Goal: Task Accomplishment & Management: Use online tool/utility

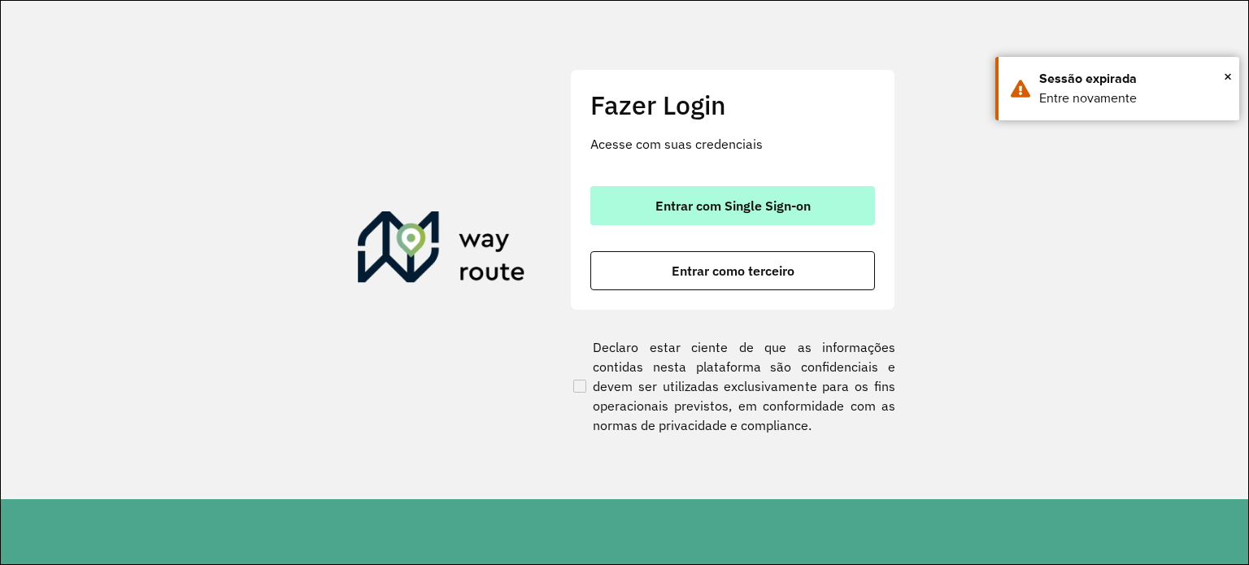
click at [701, 212] on span "Entrar com Single Sign-on" at bounding box center [733, 205] width 155 height 13
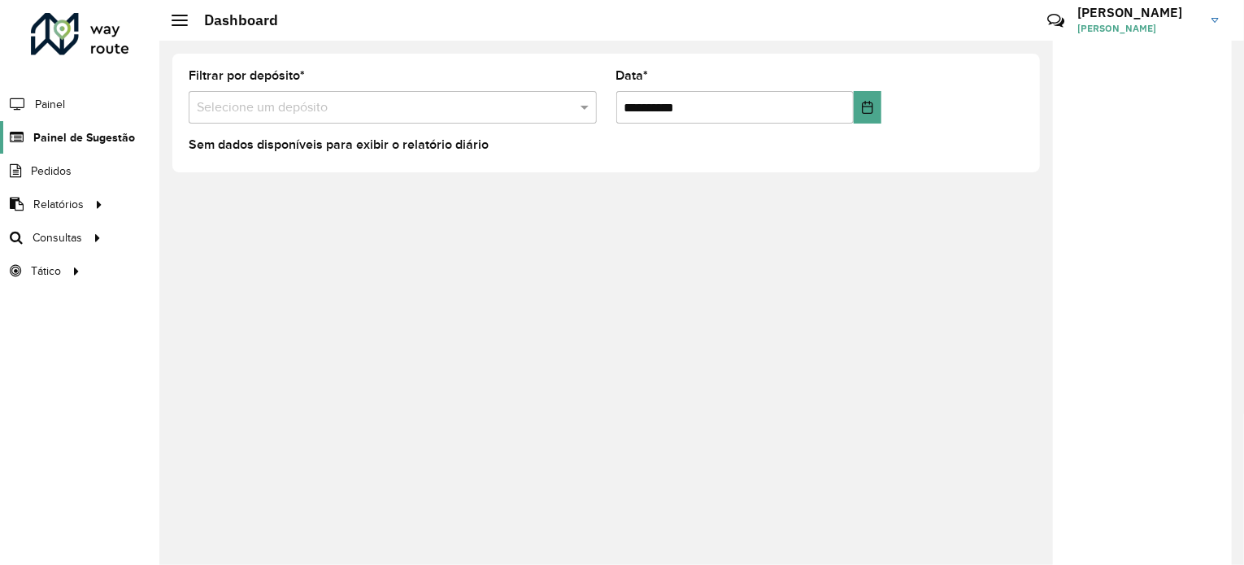
click at [77, 139] on span "Painel de Sugestão" at bounding box center [84, 137] width 102 height 17
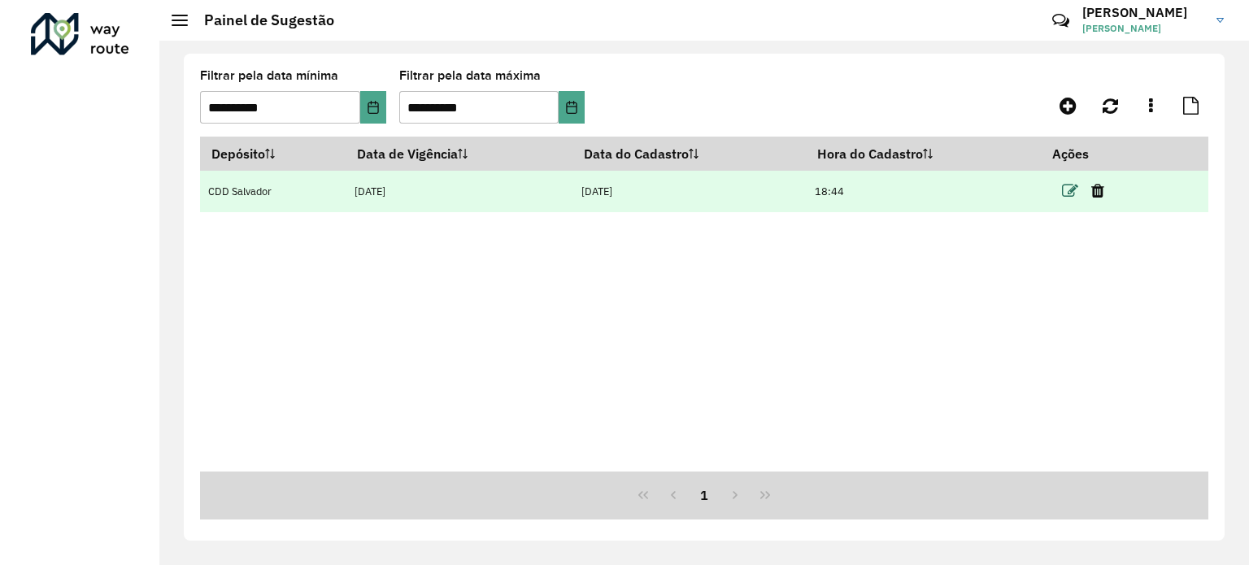
click at [1074, 189] on icon at bounding box center [1070, 191] width 16 height 16
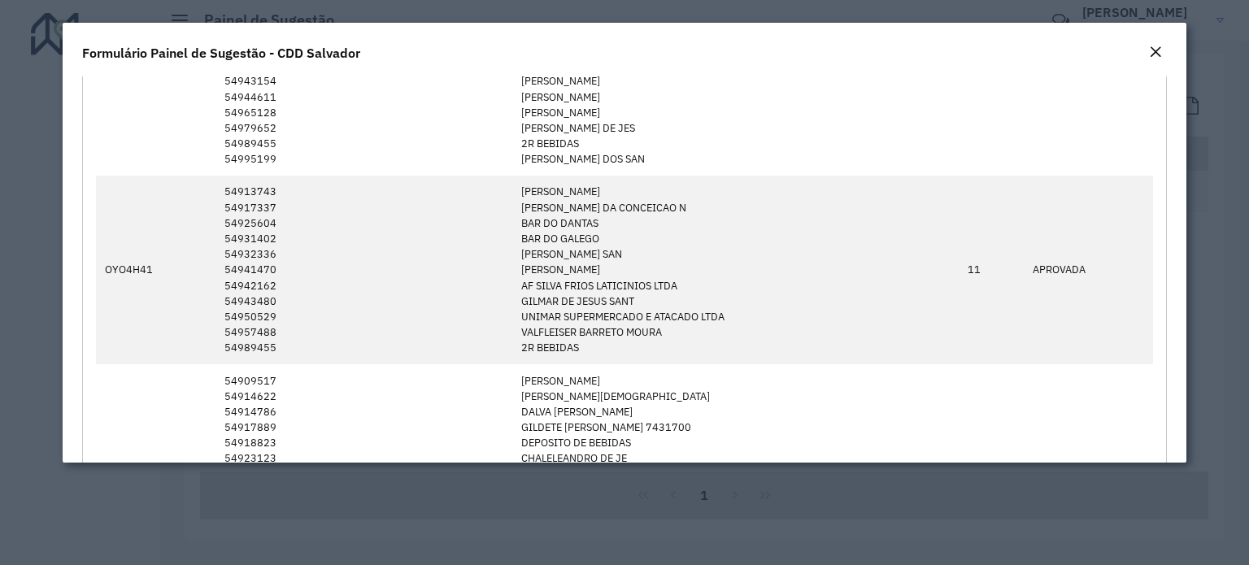
scroll to position [3221, 0]
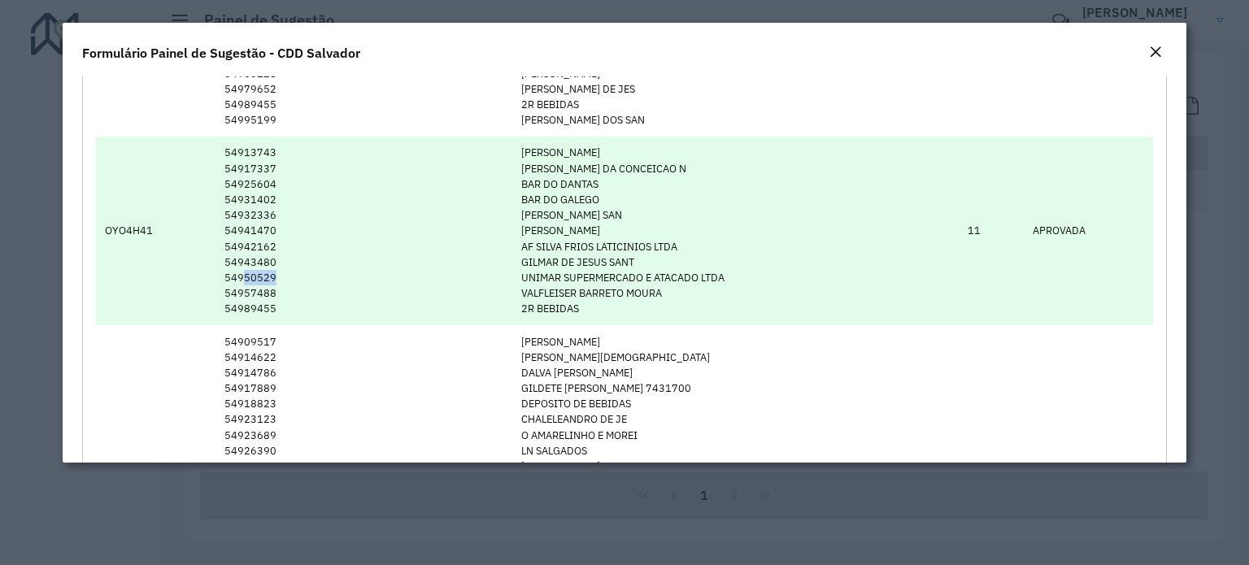
drag, startPoint x: 237, startPoint y: 275, endPoint x: 272, endPoint y: 272, distance: 35.9
click at [272, 272] on td "54913743 54917337 54925604 54931402 54932336 54941470 54942162 54943480 5495052…" at bounding box center [364, 231] width 297 height 189
copy td "50529"
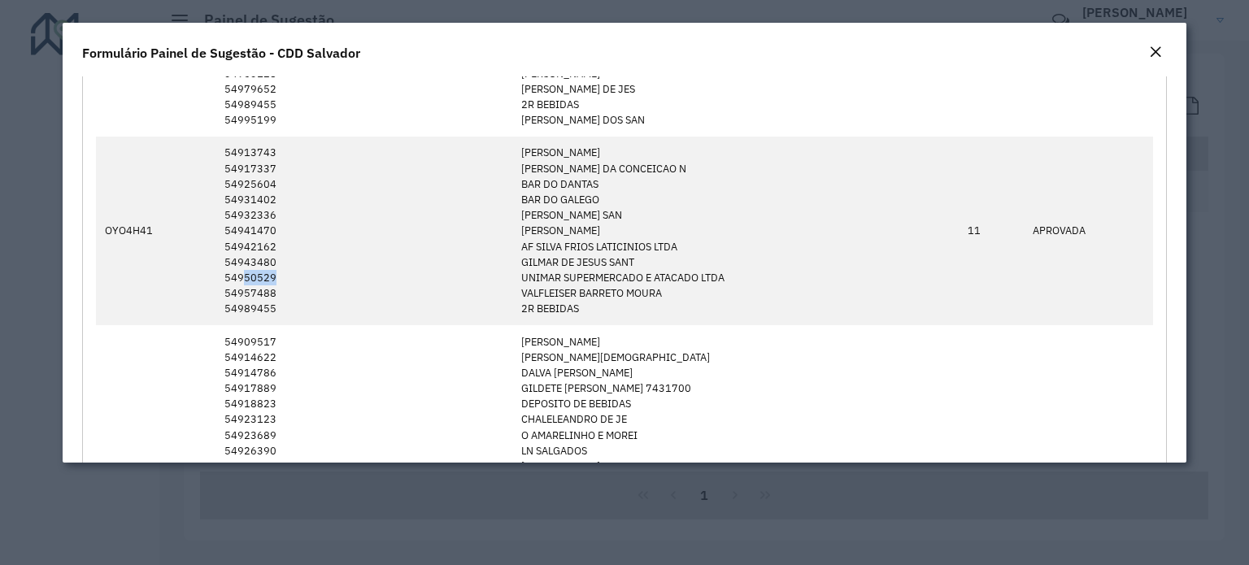
click at [1162, 45] on button "Close" at bounding box center [1155, 52] width 23 height 21
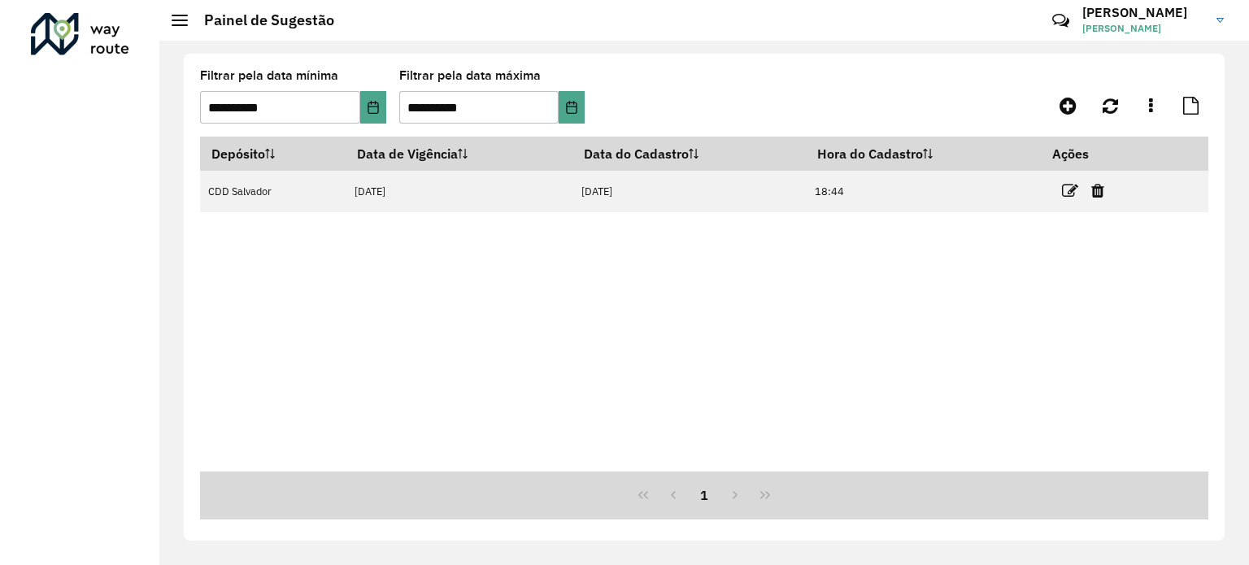
click at [987, 315] on div "Depósito Data de Vigência Data do Cadastro Hora do Cadastro Ações CDD Salvador …" at bounding box center [704, 304] width 1009 height 335
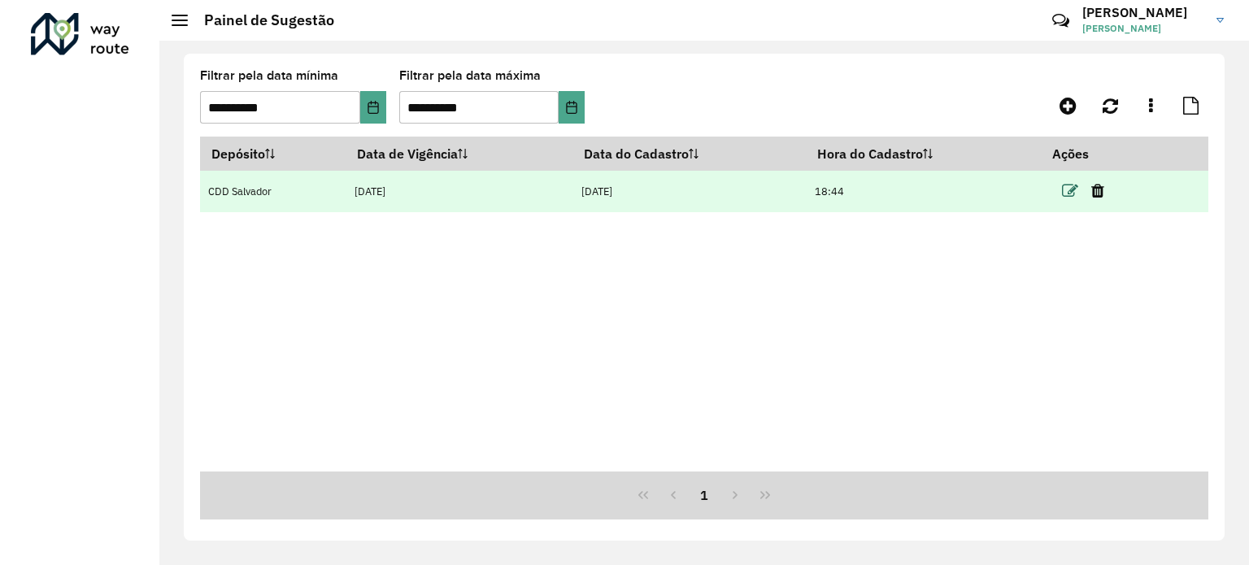
click at [1078, 196] on icon at bounding box center [1070, 191] width 16 height 16
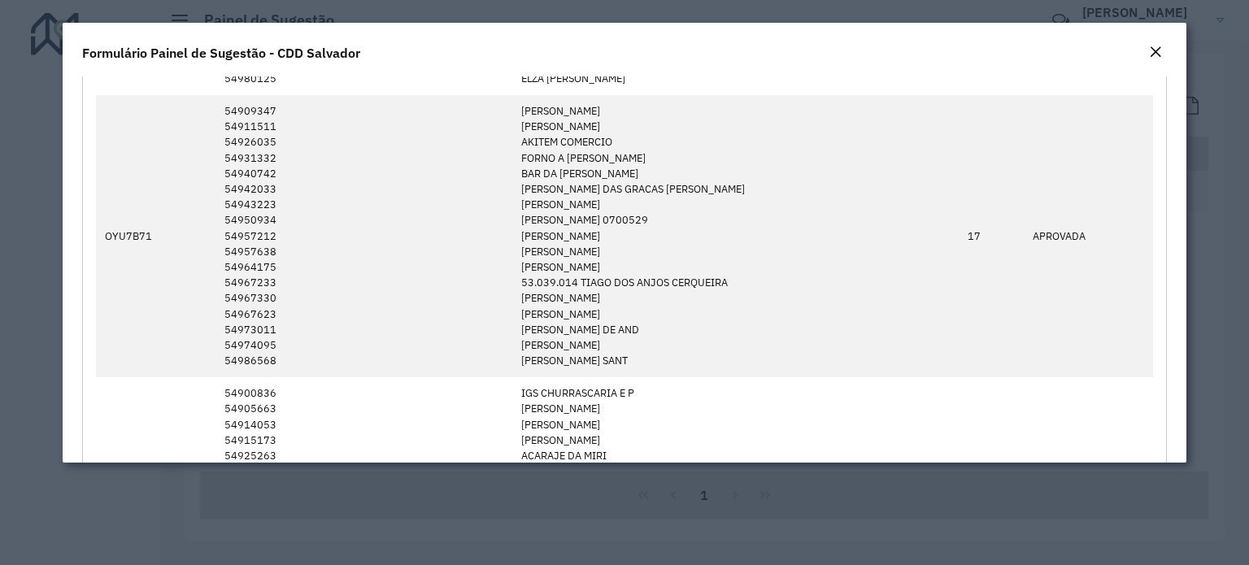
scroll to position [2694, 0]
click at [1154, 53] on em "Close" at bounding box center [1155, 52] width 13 height 13
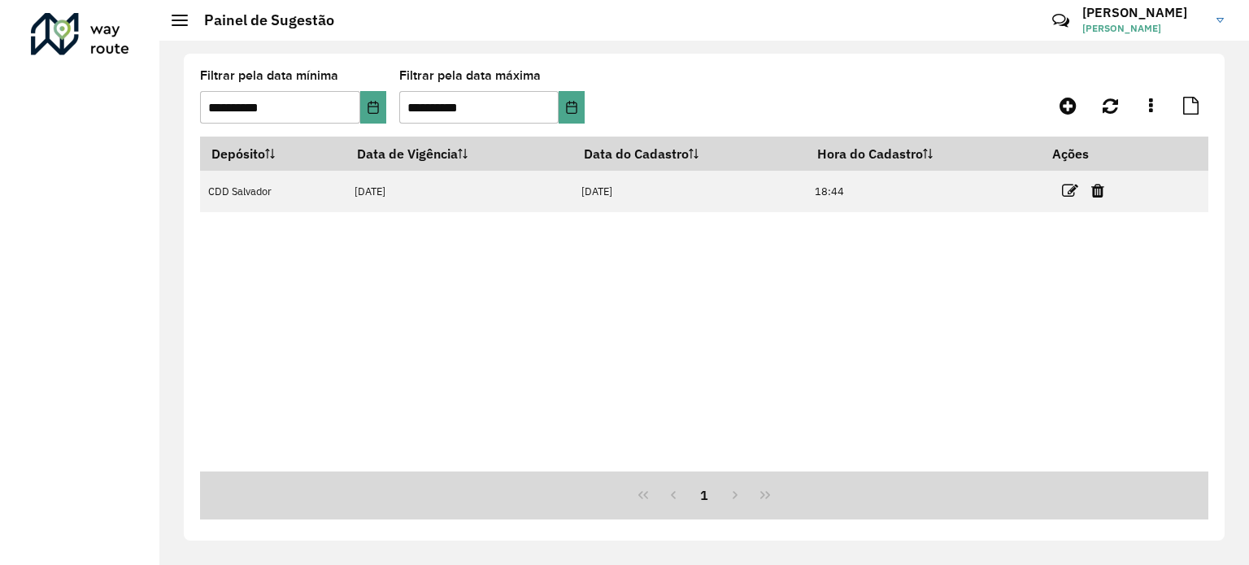
click at [170, 23] on hb-header "Painel de Sugestão Críticas? Dúvidas? Elogios? Sugestões? Entre em contato cono…" at bounding box center [704, 20] width 1090 height 41
click at [176, 23] on div at bounding box center [180, 20] width 16 height 11
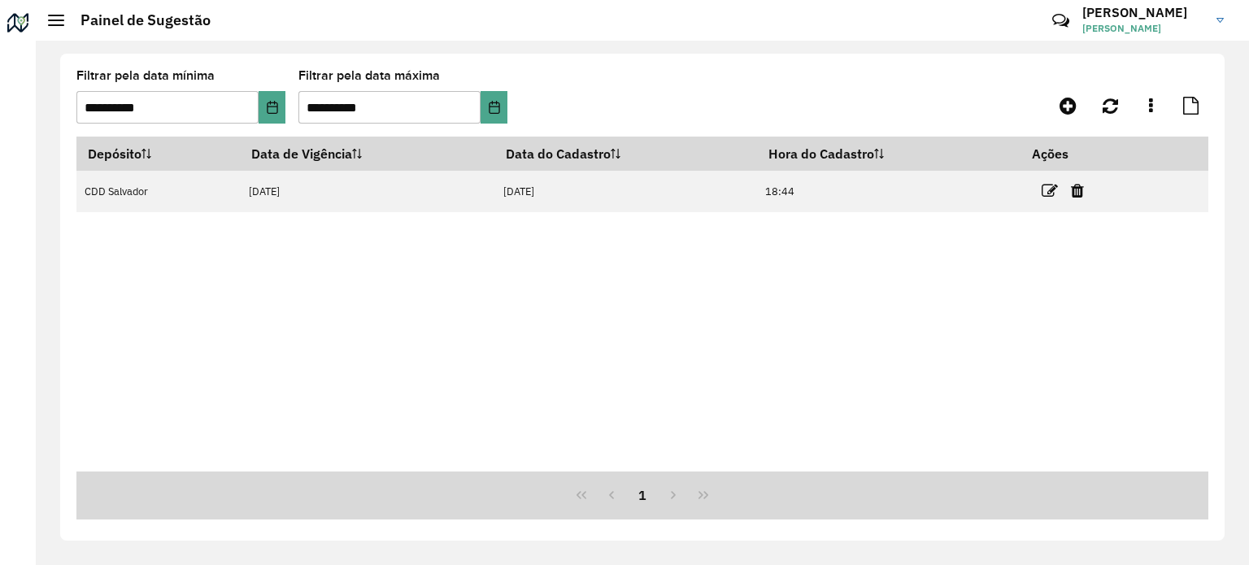
click at [59, 20] on span at bounding box center [56, 21] width 16 height 2
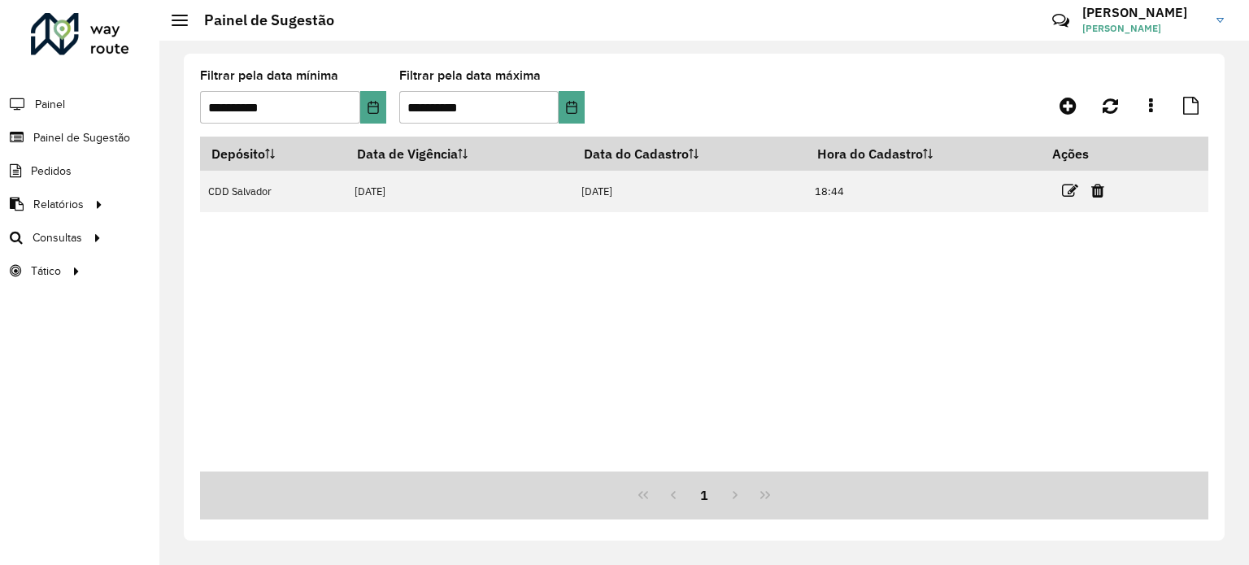
click at [78, 134] on span "Painel de Sugestão" at bounding box center [81, 137] width 97 height 17
click at [102, 138] on span "Painel de Sugestão" at bounding box center [84, 137] width 102 height 17
click at [213, 222] on link "Roteirização" at bounding box center [271, 237] width 199 height 33
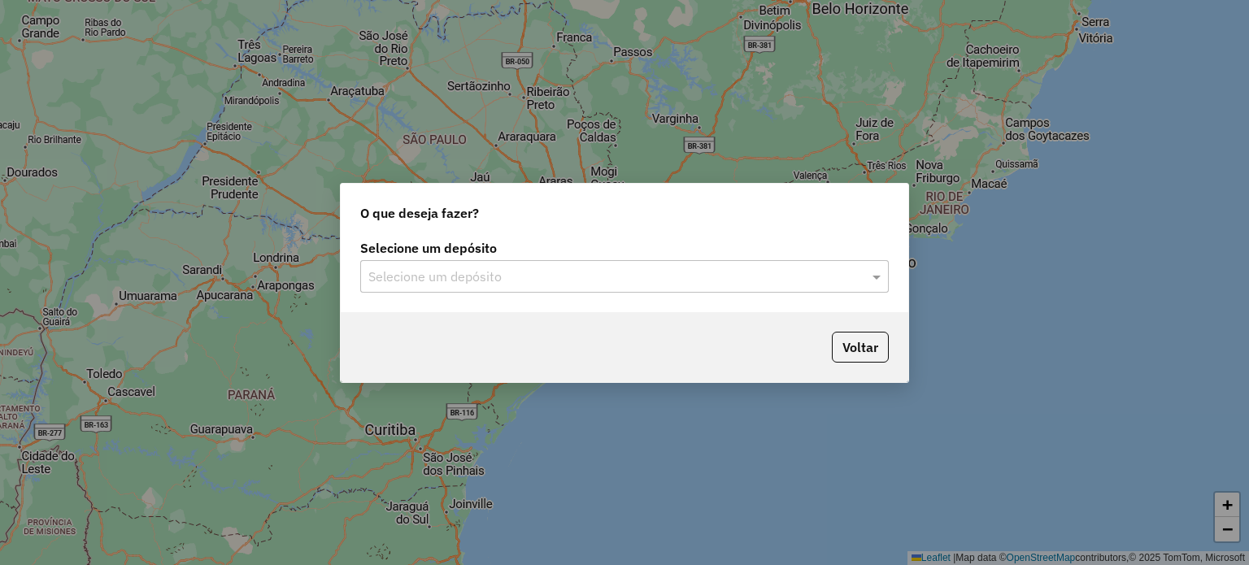
click at [625, 280] on input "text" at bounding box center [608, 278] width 480 height 20
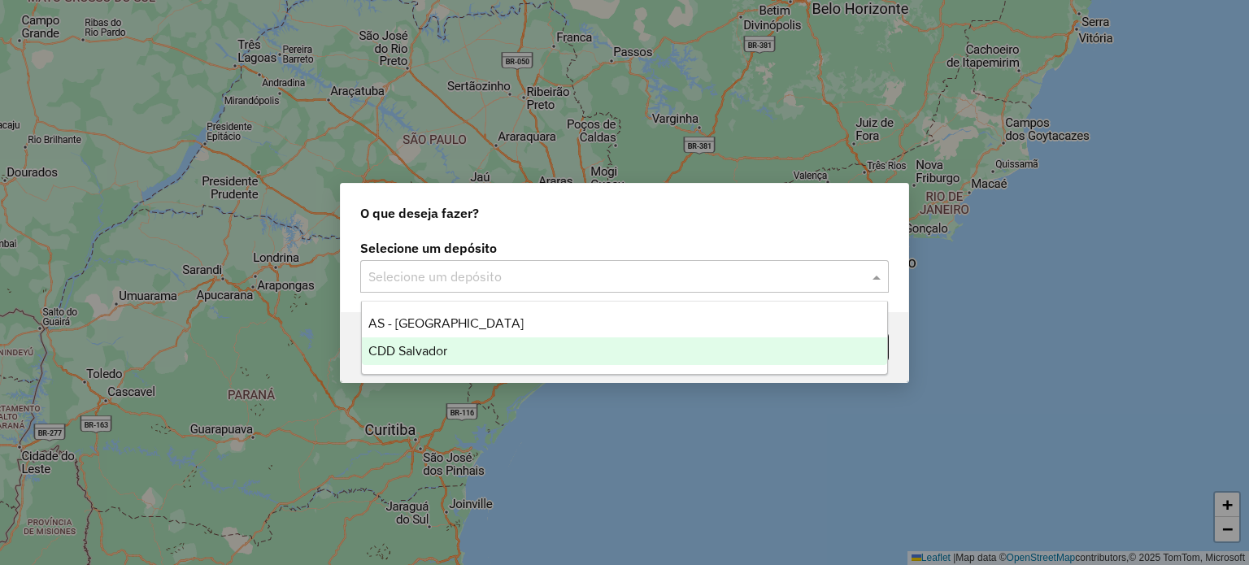
click at [498, 357] on div "CDD Salvador" at bounding box center [625, 352] width 526 height 28
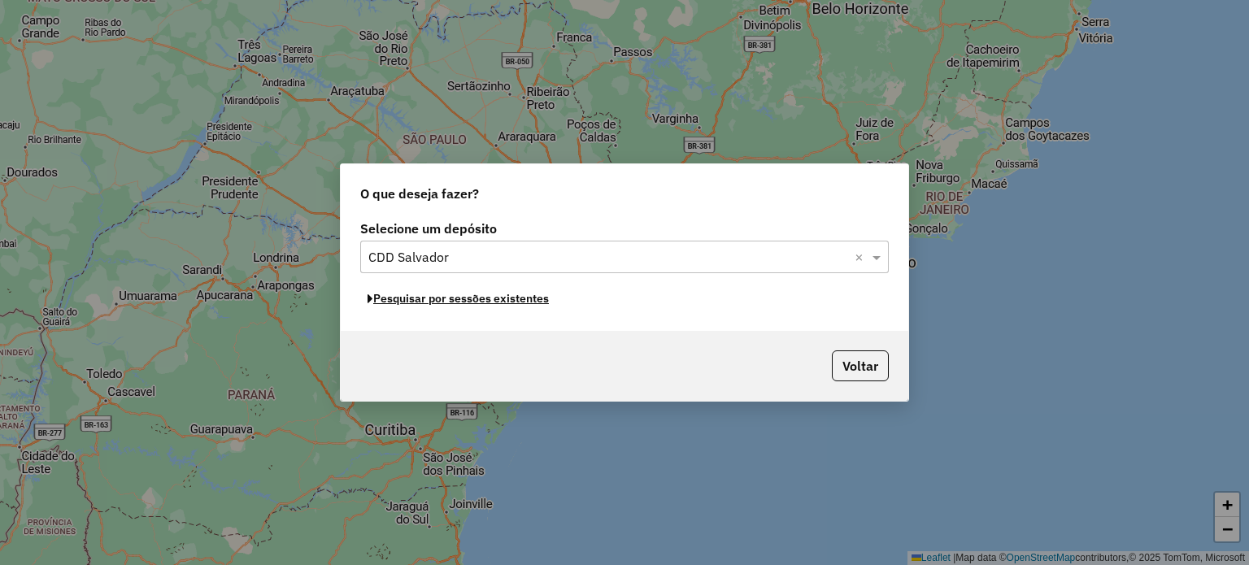
click at [503, 302] on button "Pesquisar por sessões existentes" at bounding box center [458, 298] width 196 height 25
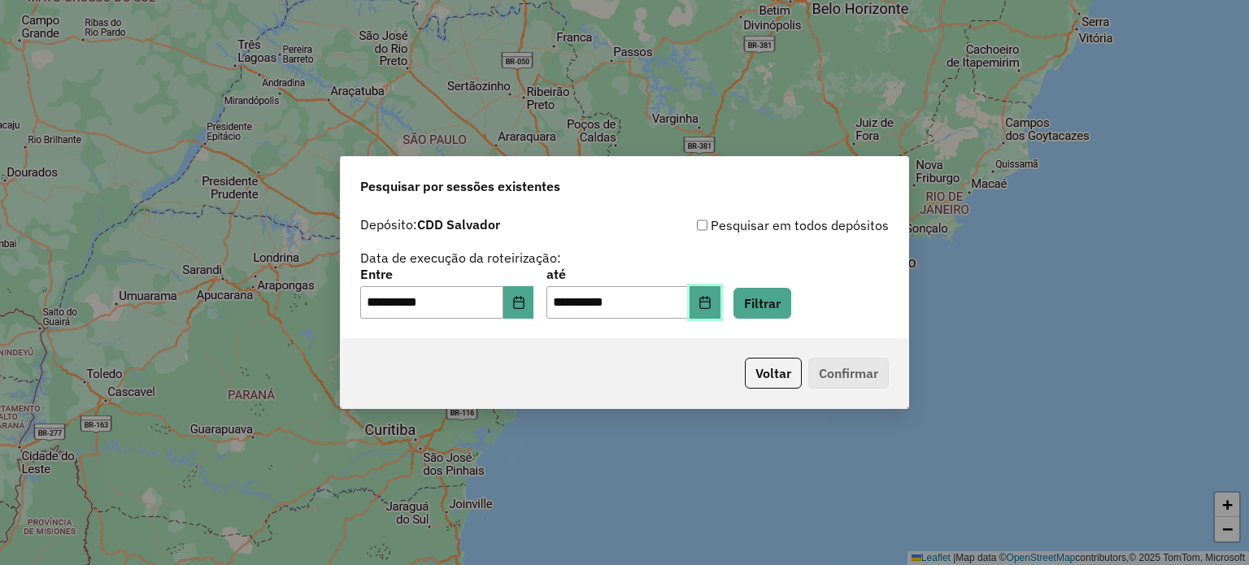
click at [712, 298] on icon "Choose Date" at bounding box center [705, 302] width 13 height 13
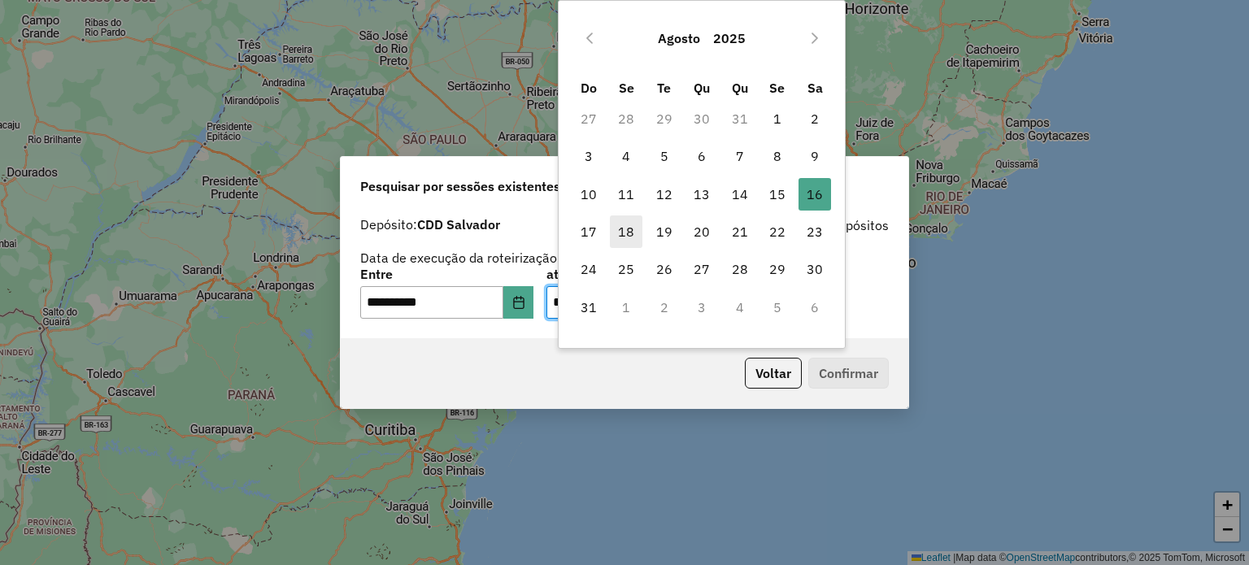
click at [613, 240] on span "18" at bounding box center [626, 232] width 33 height 33
type input "**********"
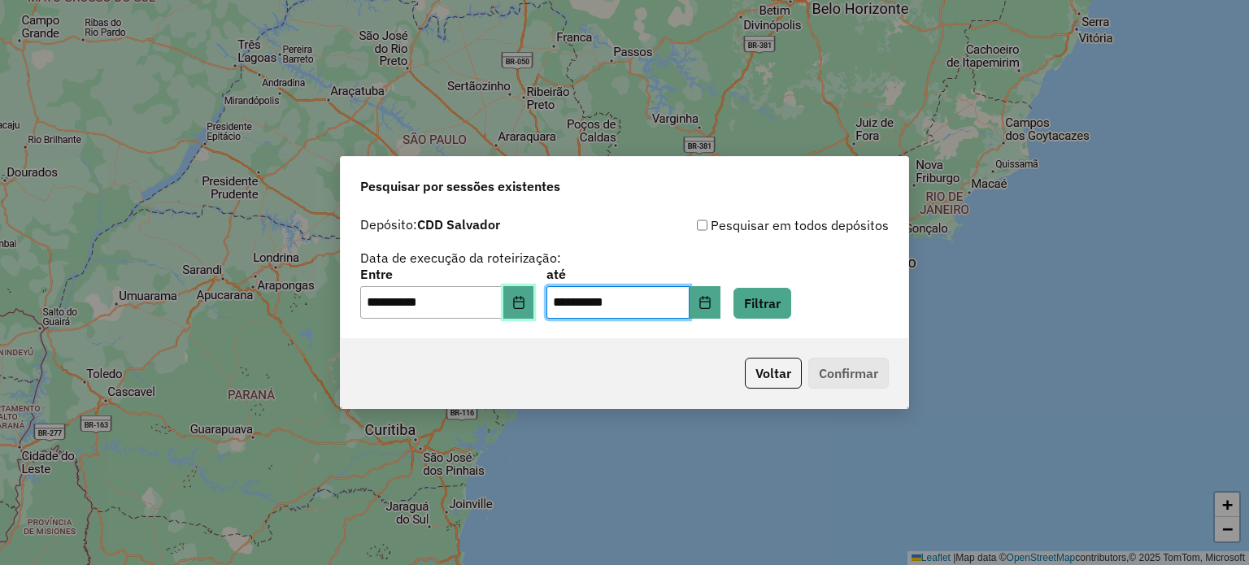
click at [521, 312] on button "Choose Date" at bounding box center [518, 302] width 31 height 33
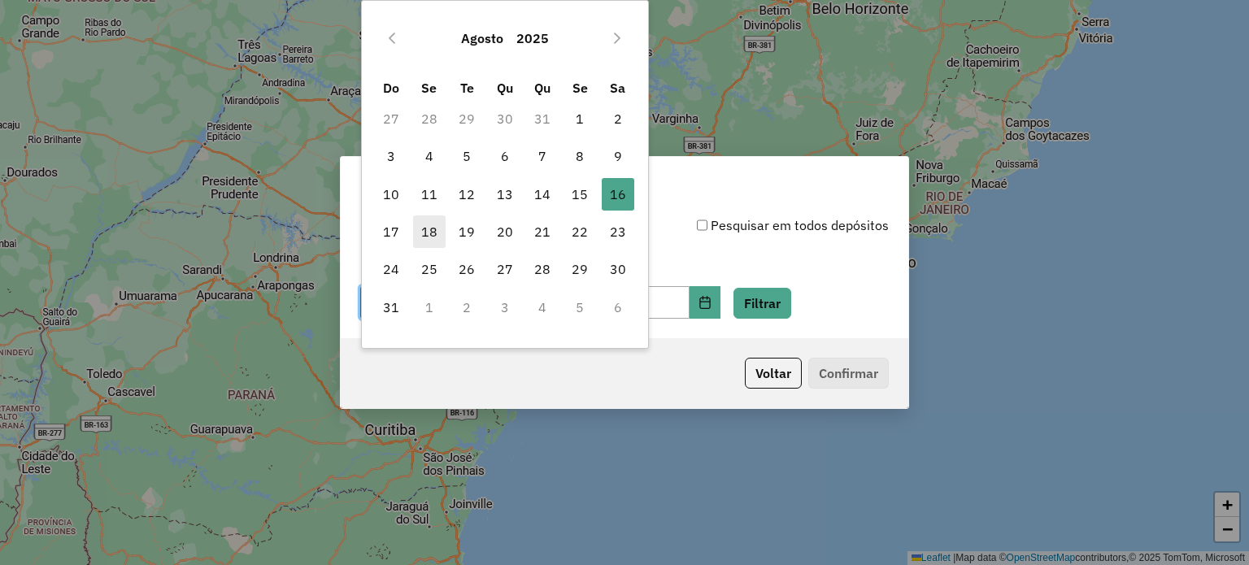
click at [436, 231] on span "18" at bounding box center [429, 232] width 33 height 33
type input "**********"
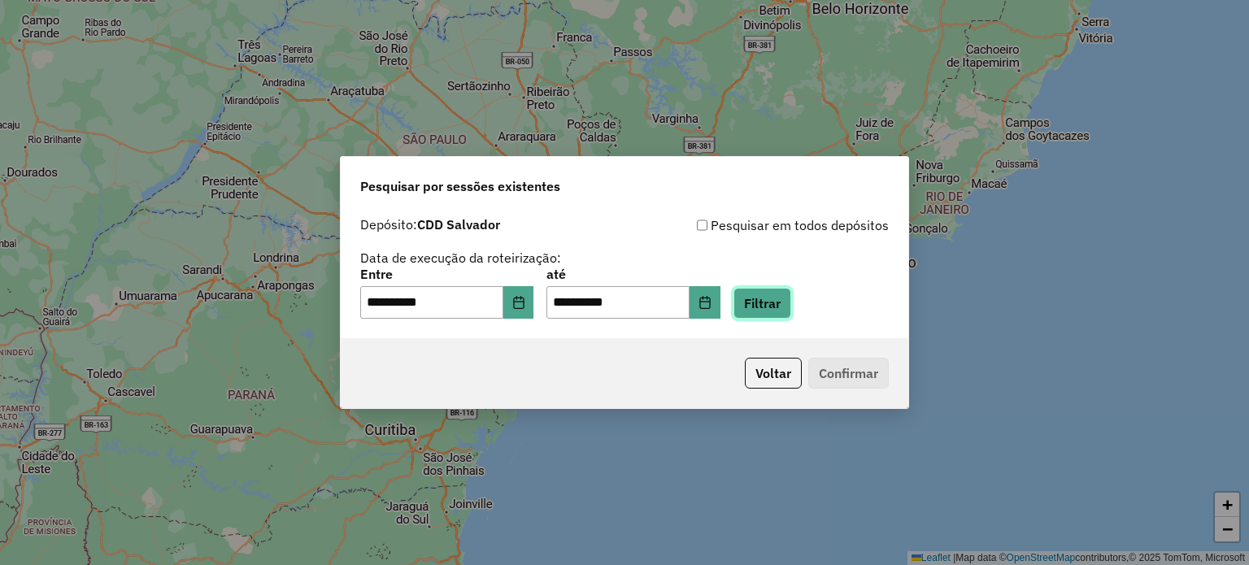
click at [774, 292] on button "Filtrar" at bounding box center [763, 303] width 58 height 31
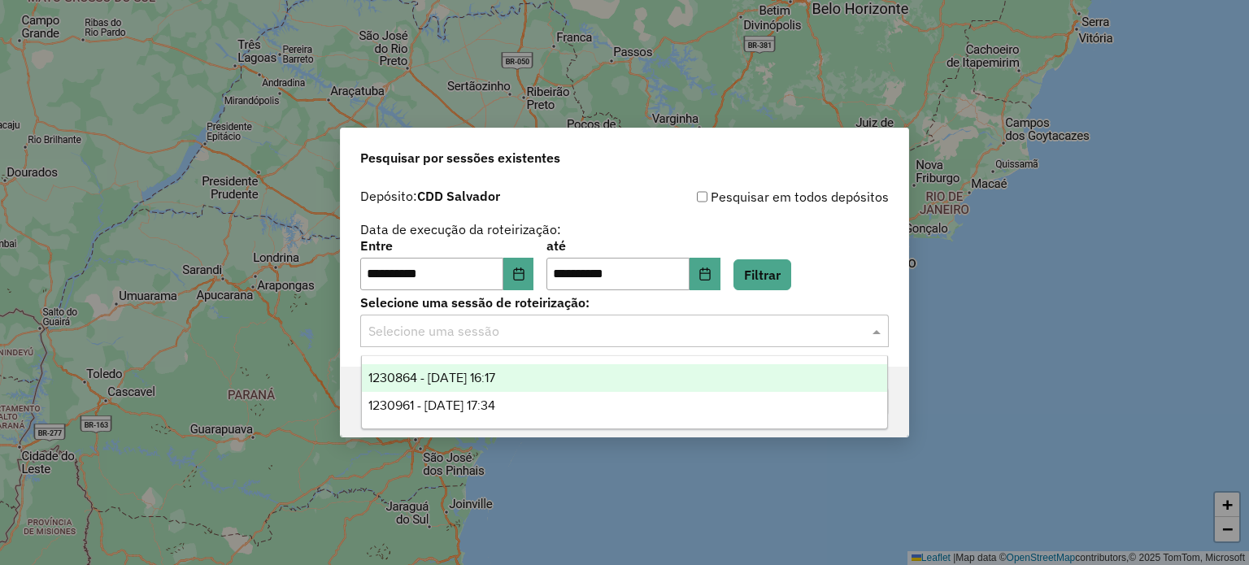
click at [521, 329] on input "text" at bounding box center [608, 332] width 480 height 20
click at [487, 378] on span "1230864 - 18/08/2025 16:17" at bounding box center [431, 378] width 127 height 14
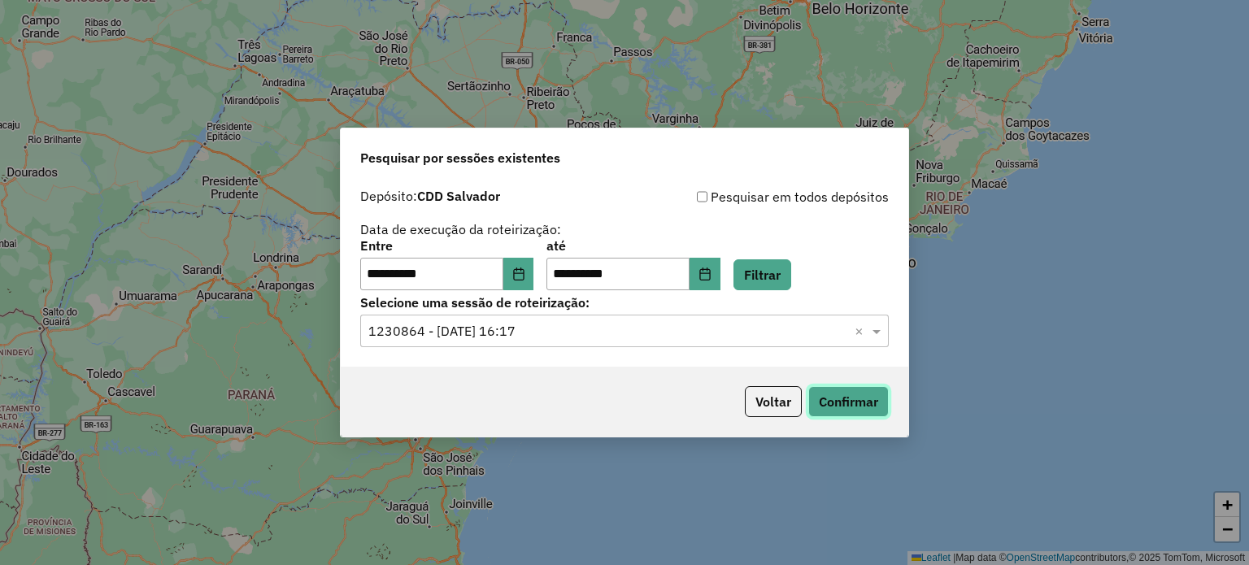
click at [840, 405] on button "Confirmar" at bounding box center [848, 401] width 81 height 31
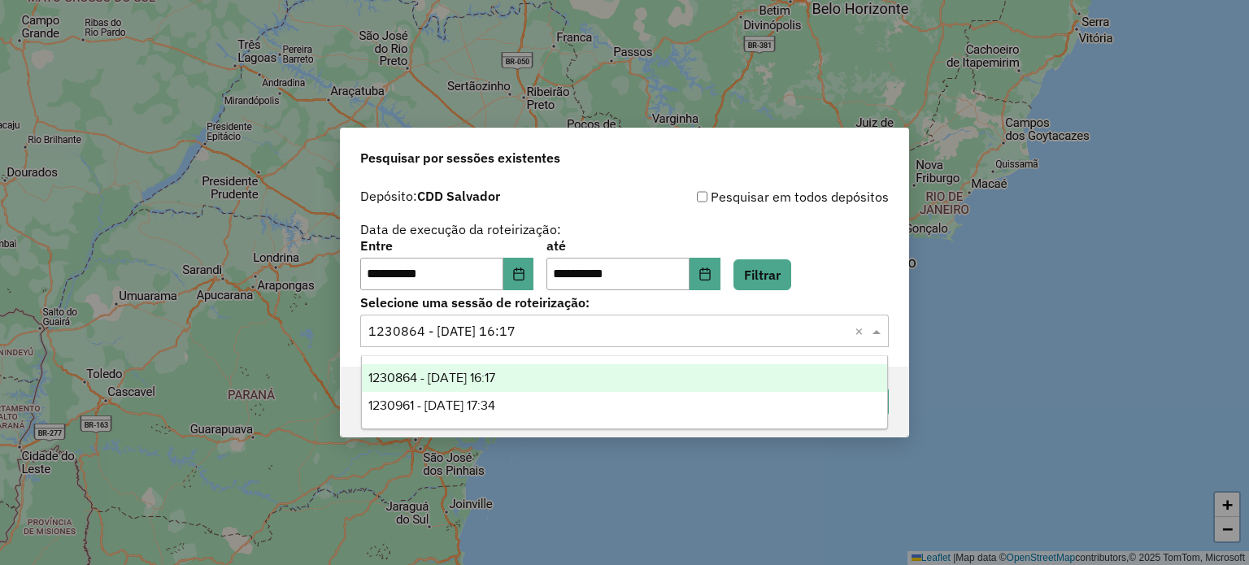
click at [671, 346] on div "Selecione uma sessão × 1230864 - 18/08/2025 16:17 ×" at bounding box center [624, 331] width 529 height 33
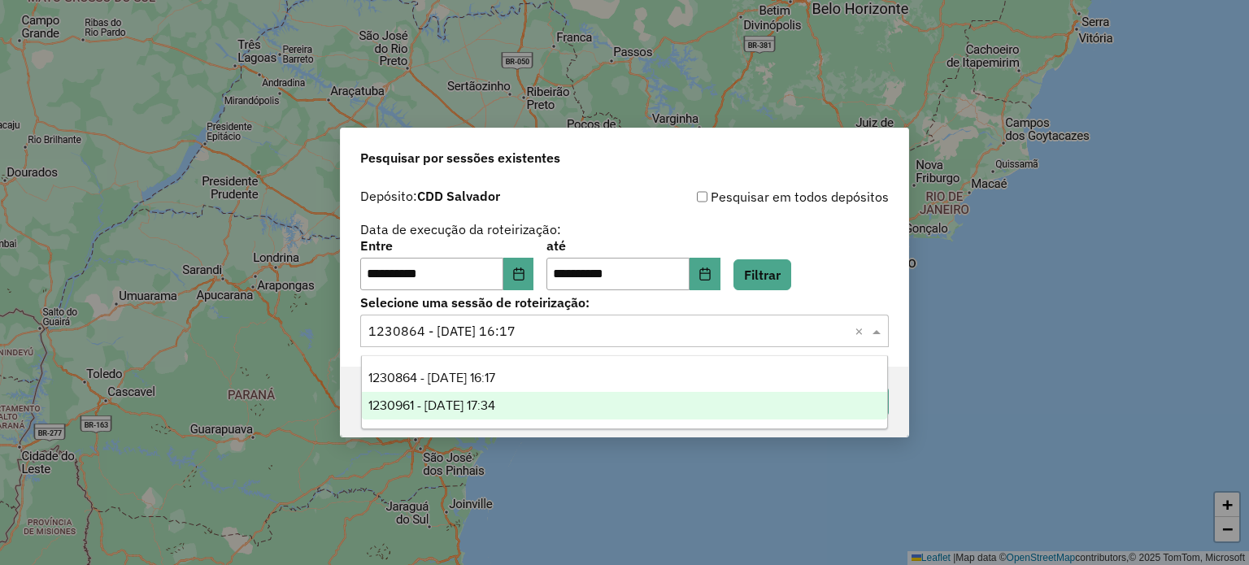
click at [555, 412] on div "1230961 - 18/08/2025 17:34" at bounding box center [625, 406] width 526 height 28
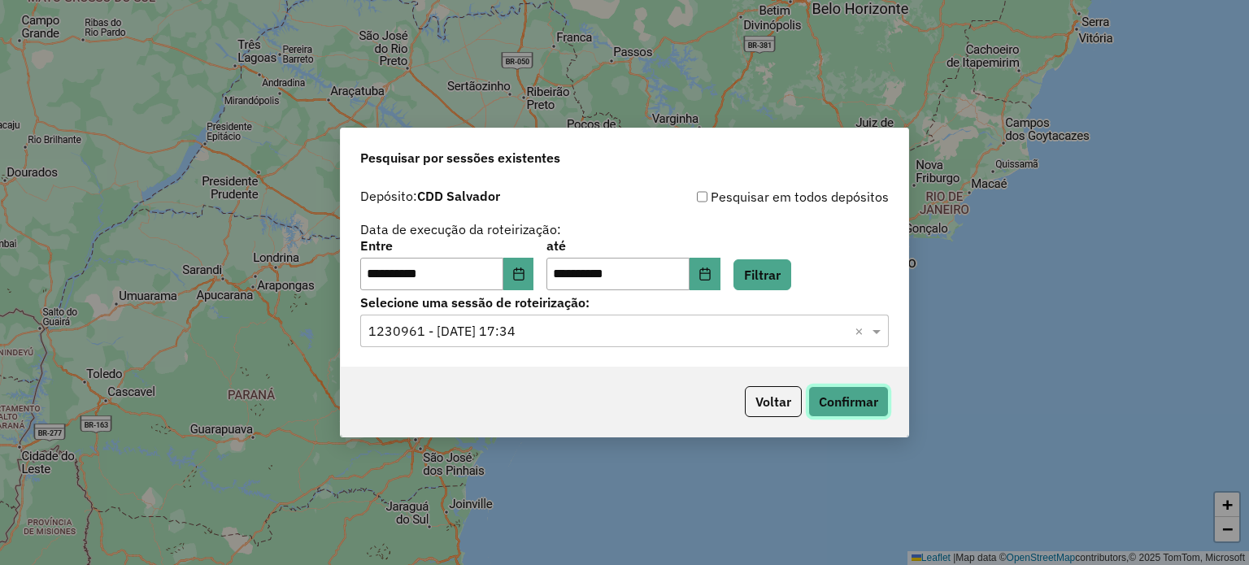
click at [834, 403] on button "Confirmar" at bounding box center [848, 401] width 81 height 31
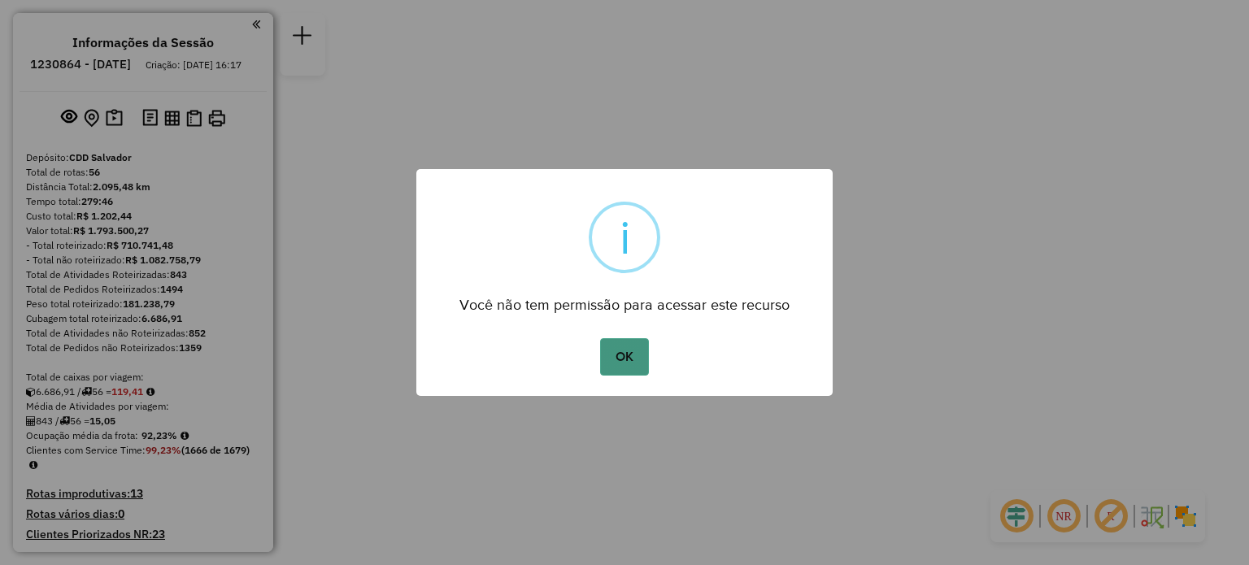
click at [637, 345] on button "OK" at bounding box center [624, 356] width 48 height 37
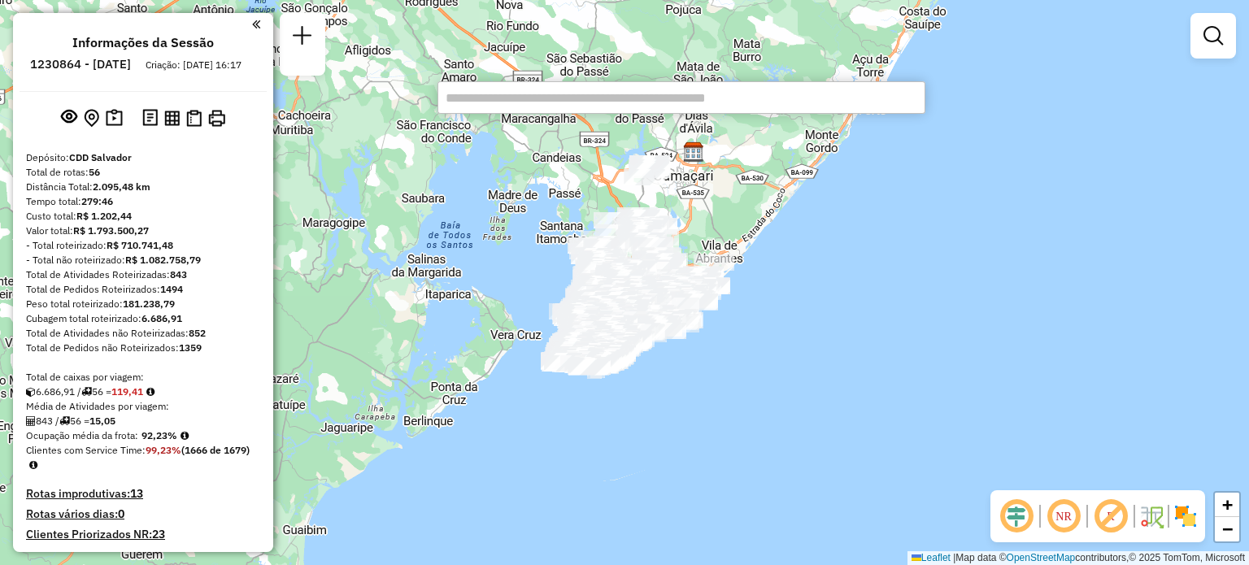
paste input "*****"
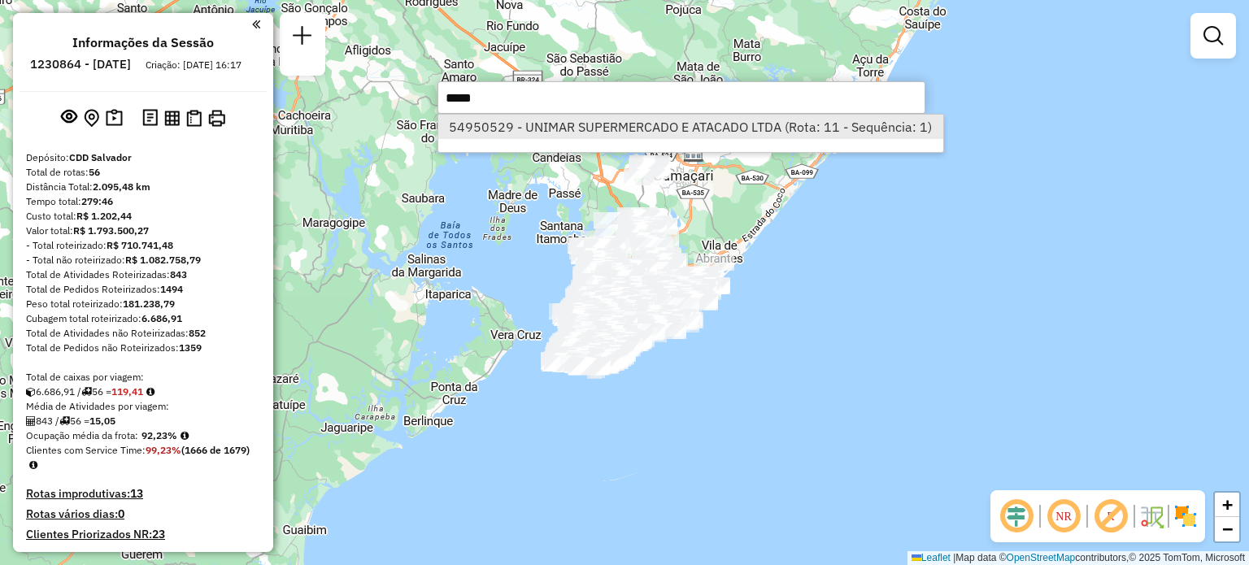
type input "*****"
click at [660, 129] on li "54950529 - UNIMAR SUPERMERCADO E ATACADO LTDA (Rota: 11 - Sequência: 1)" at bounding box center [690, 127] width 505 height 24
select select "**********"
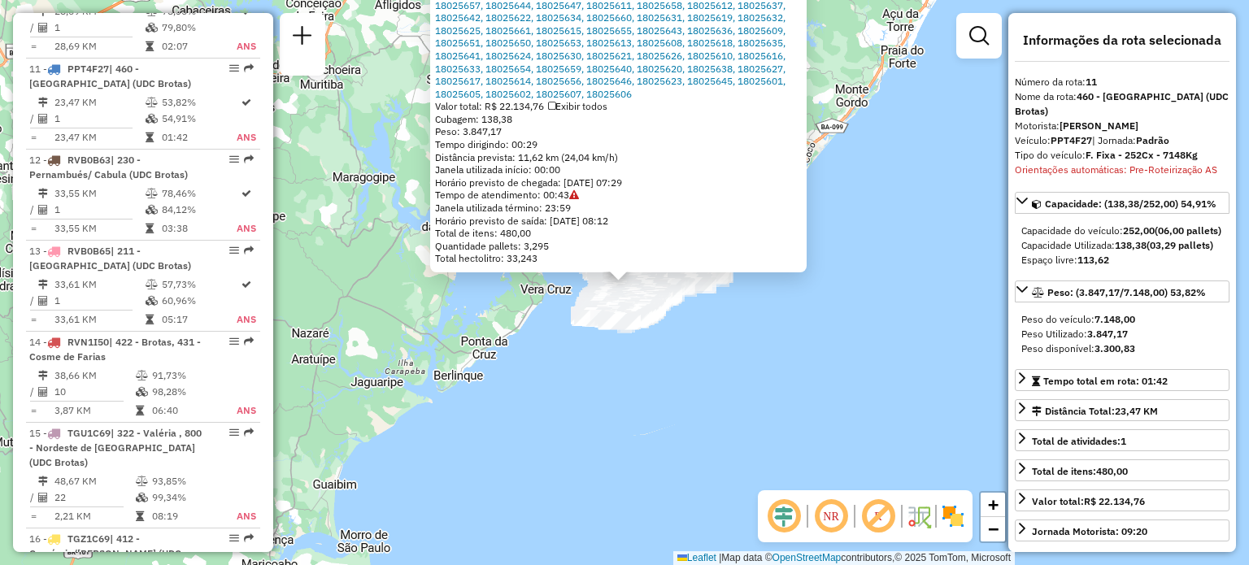
scroll to position [1649, 0]
click at [830, 517] on em at bounding box center [831, 516] width 39 height 39
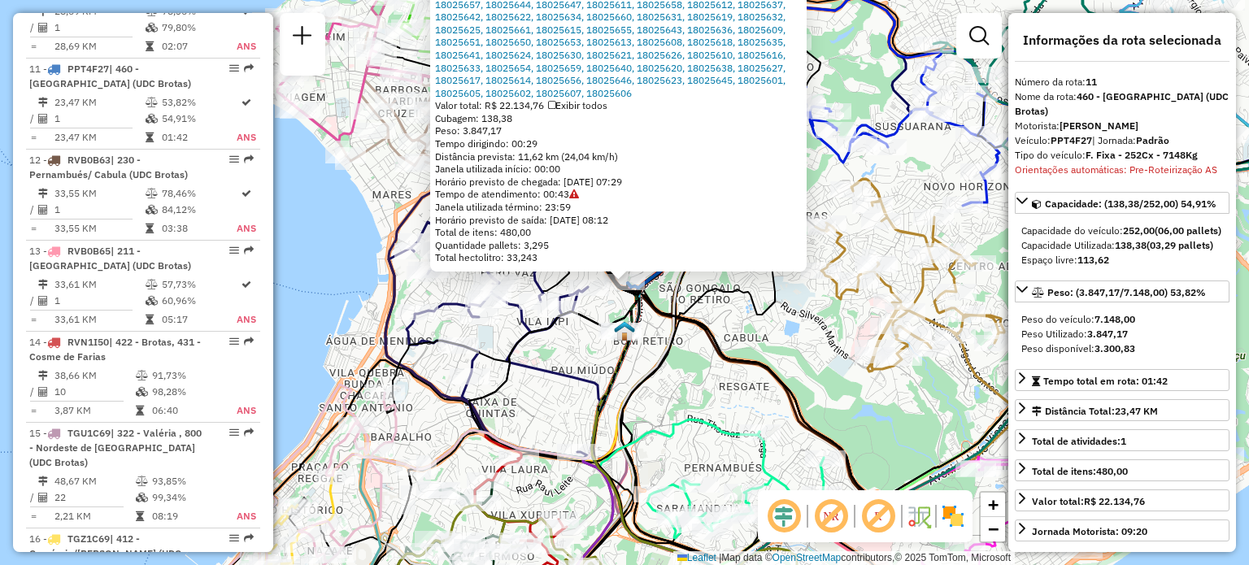
click at [716, 305] on div "54950529 - UNIMAR SUPERMERCADO E ATACADO LTDA Pedidos: 18025629, 18025648, 1802…" at bounding box center [624, 282] width 1249 height 565
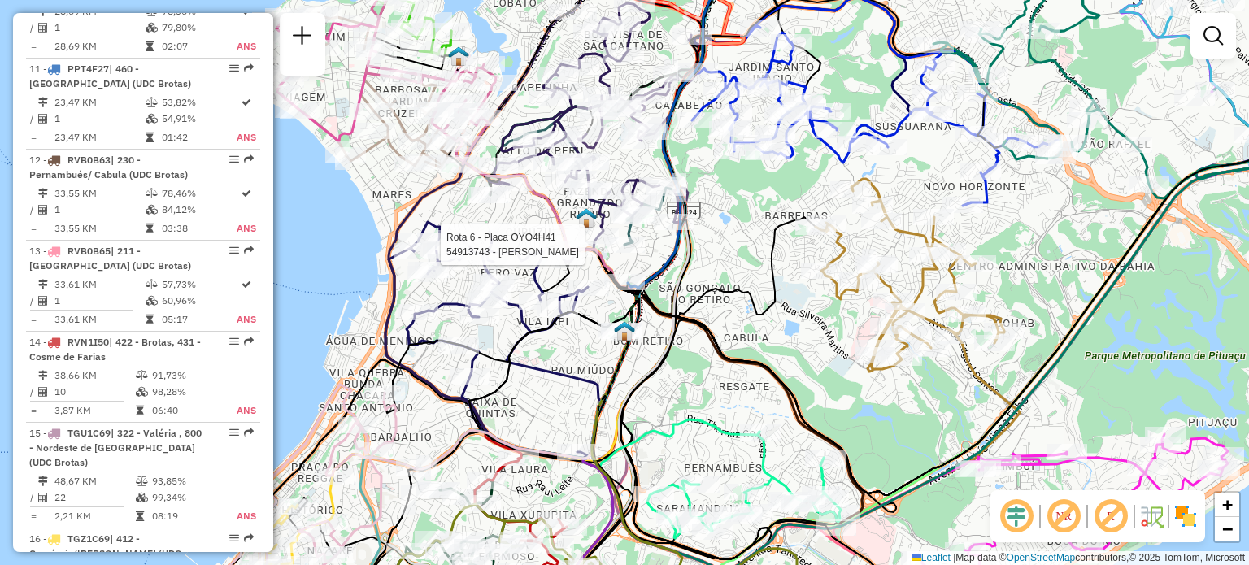
select select "**********"
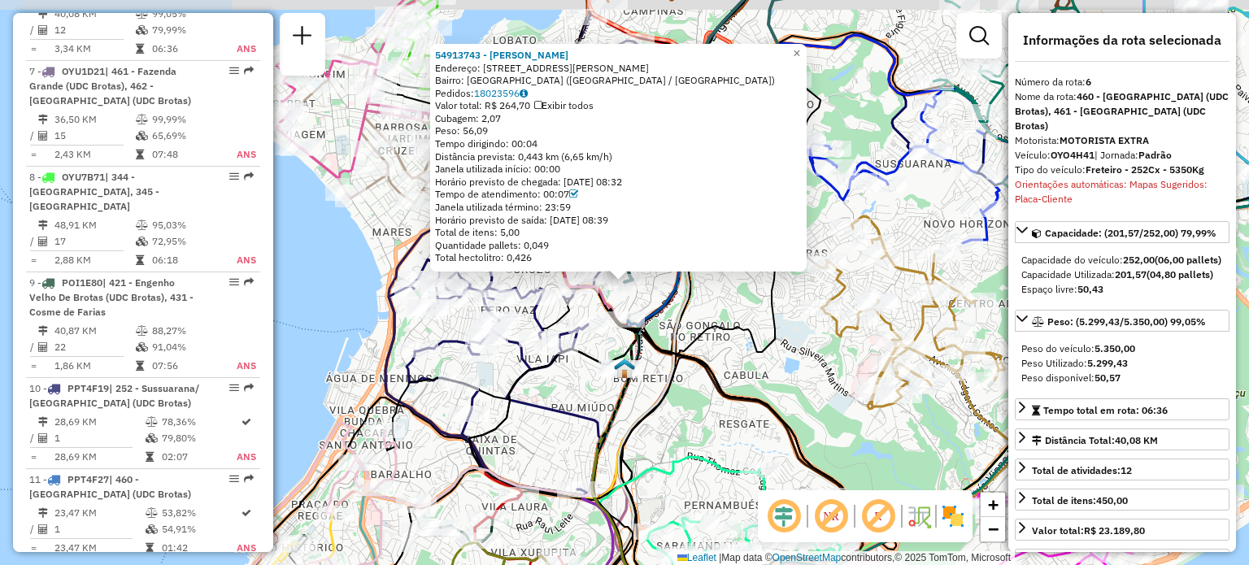
scroll to position [1135, 0]
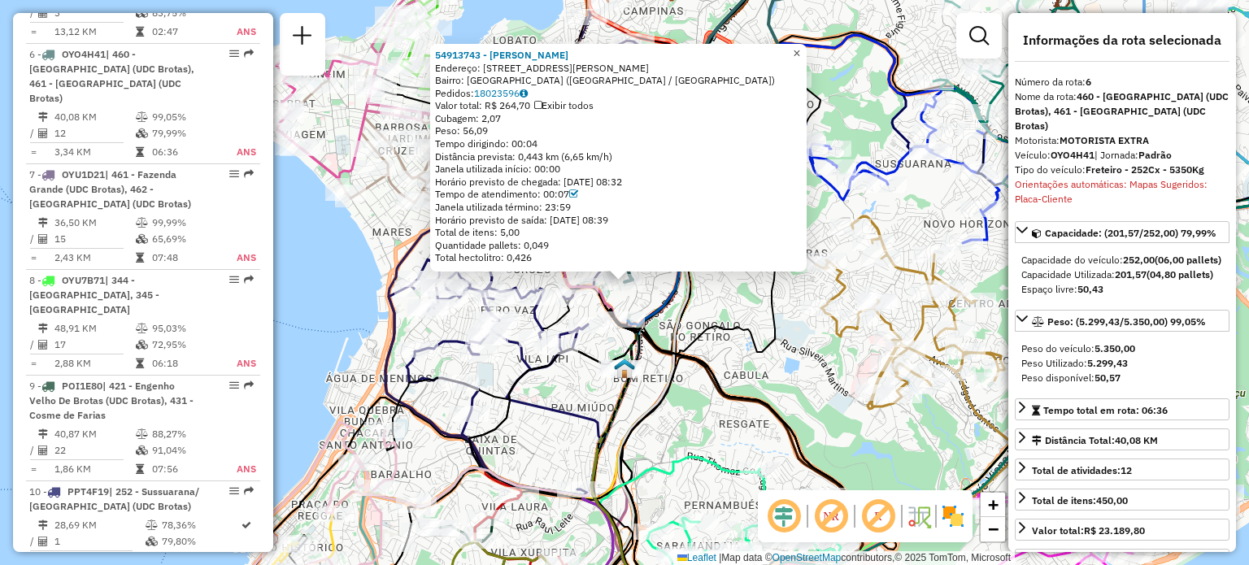
click at [800, 46] on span "×" at bounding box center [796, 53] width 7 height 14
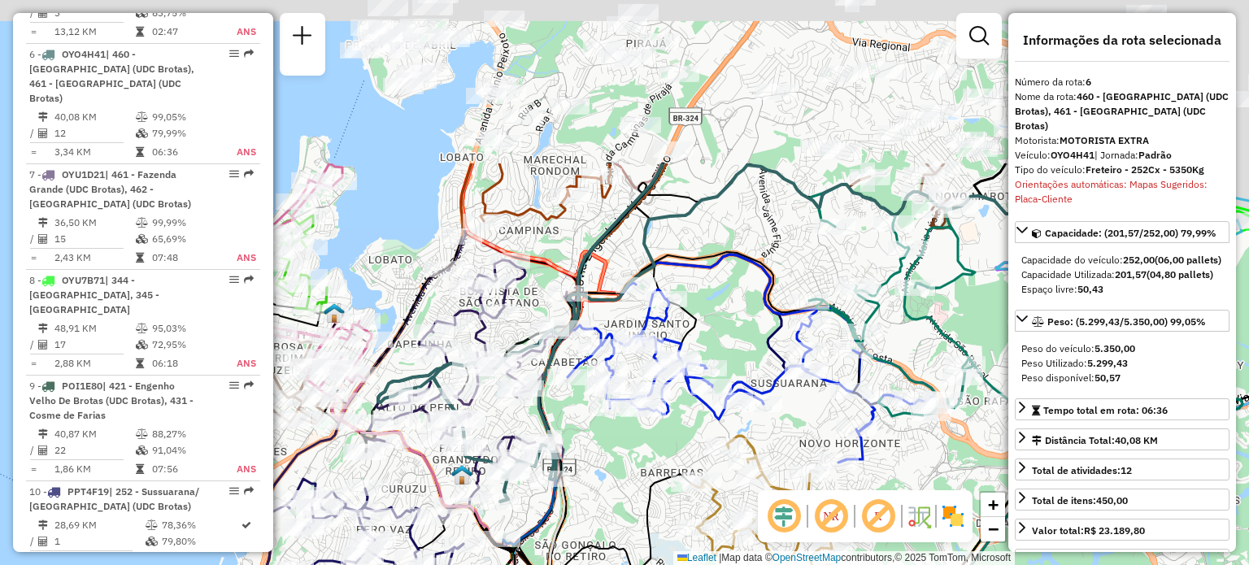
drag, startPoint x: 784, startPoint y: 232, endPoint x: 660, endPoint y: 451, distance: 252.4
click at [660, 451] on div "Janela de atendimento Grade de atendimento Capacidade Transportadoras Veículos …" at bounding box center [624, 282] width 1249 height 565
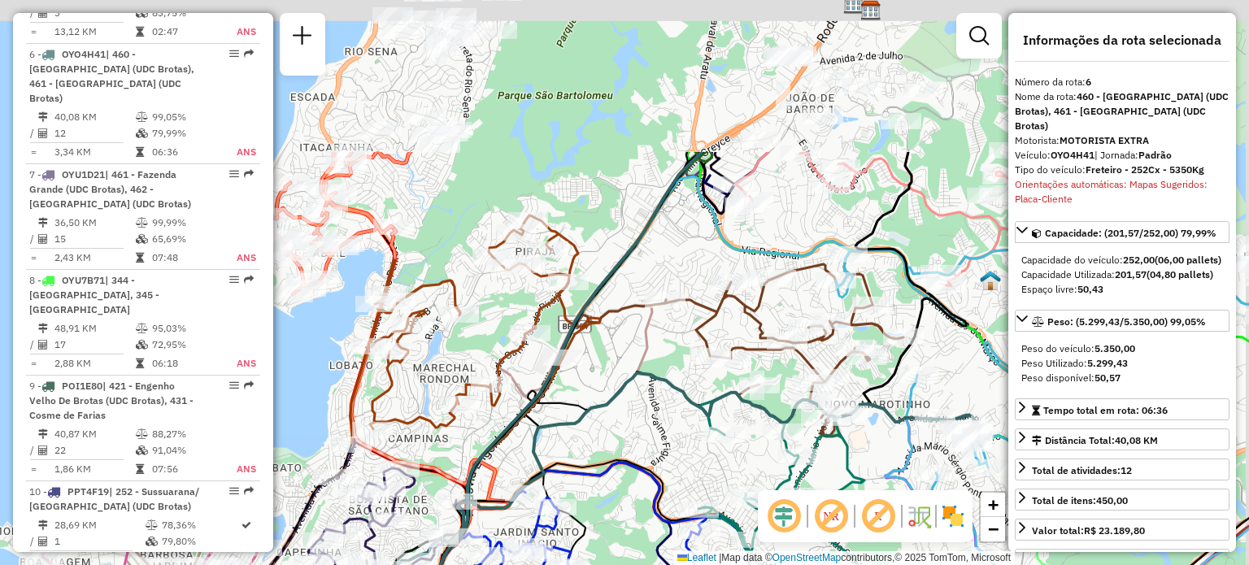
drag, startPoint x: 696, startPoint y: 210, endPoint x: 582, endPoint y: 460, distance: 274.4
click at [582, 460] on icon at bounding box center [623, 541] width 710 height 337
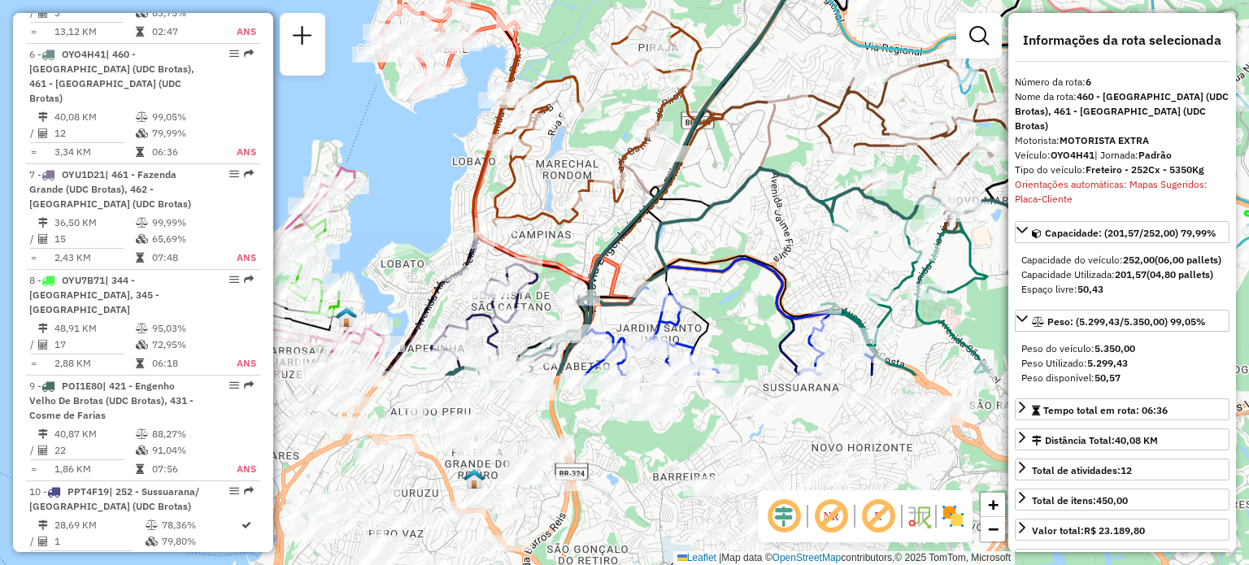
drag, startPoint x: 582, startPoint y: 465, endPoint x: 727, endPoint y: 191, distance: 310.0
click at [727, 191] on icon at bounding box center [774, 272] width 654 height 207
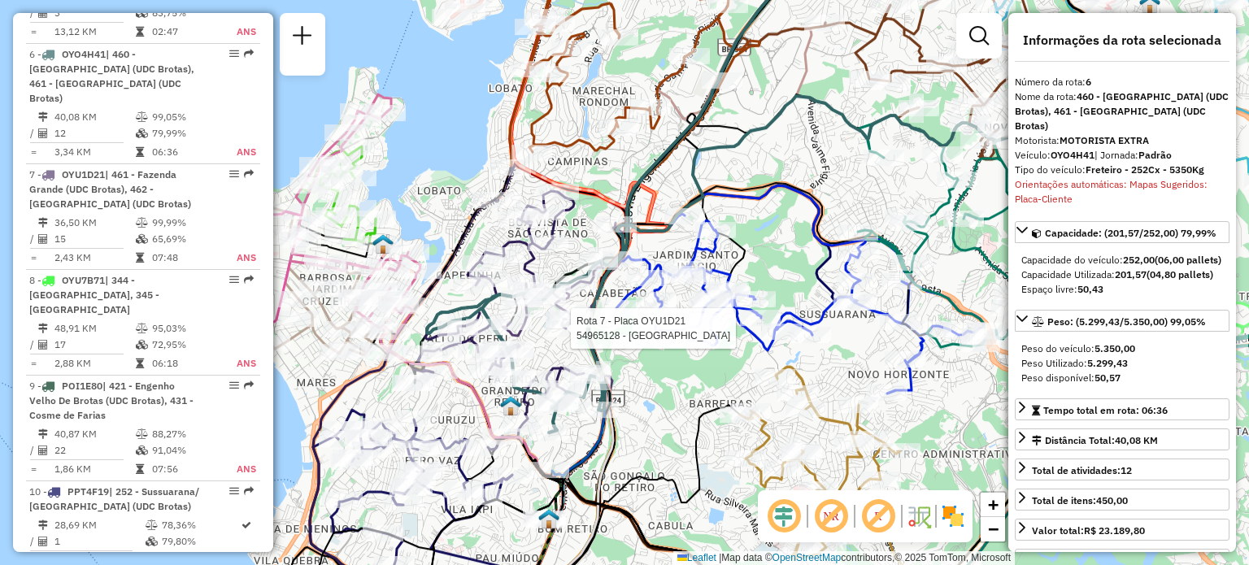
drag, startPoint x: 559, startPoint y: 382, endPoint x: 581, endPoint y: 331, distance: 55.7
click at [581, 331] on div at bounding box center [566, 328] width 41 height 16
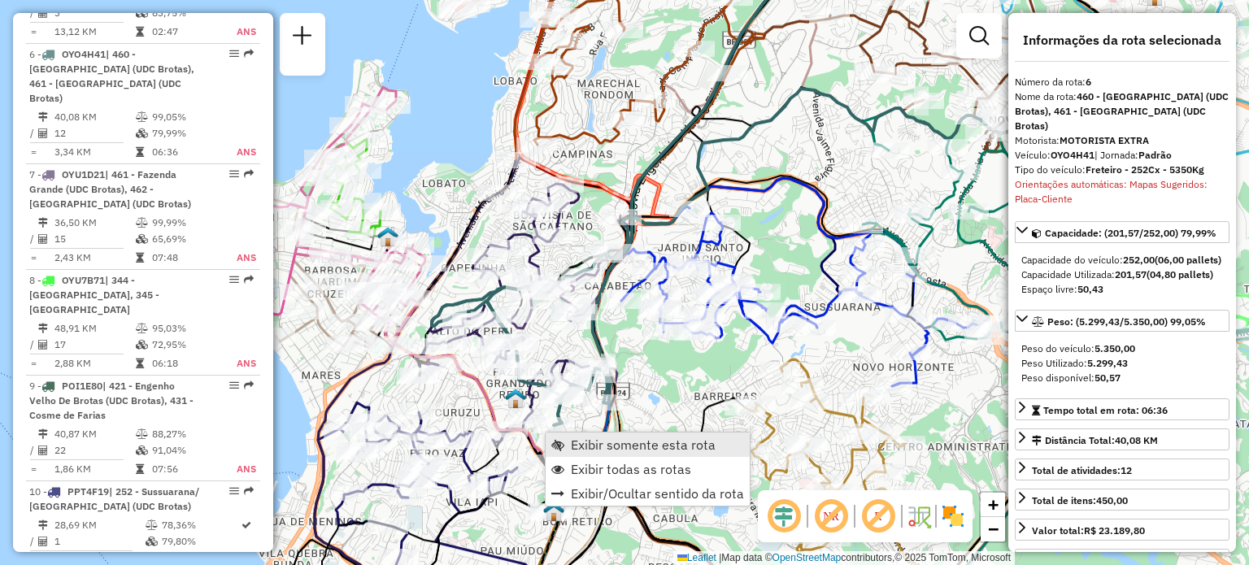
click at [565, 433] on link "Exibir somente esta rota" at bounding box center [648, 445] width 204 height 24
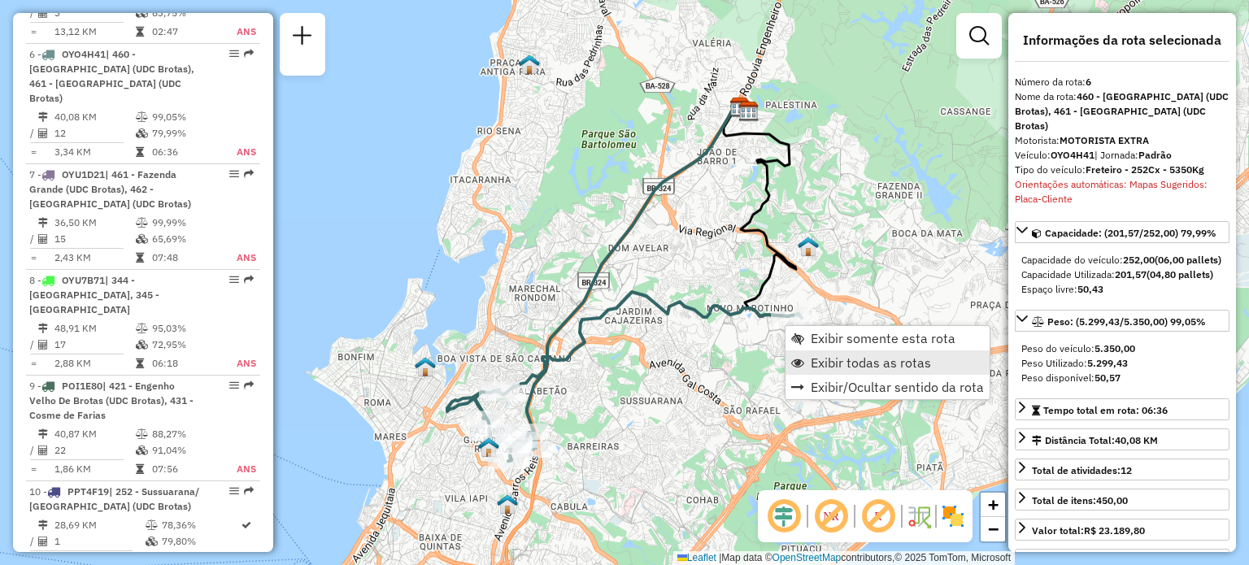
click at [811, 356] on span "Exibir todas as rotas" at bounding box center [871, 362] width 120 height 13
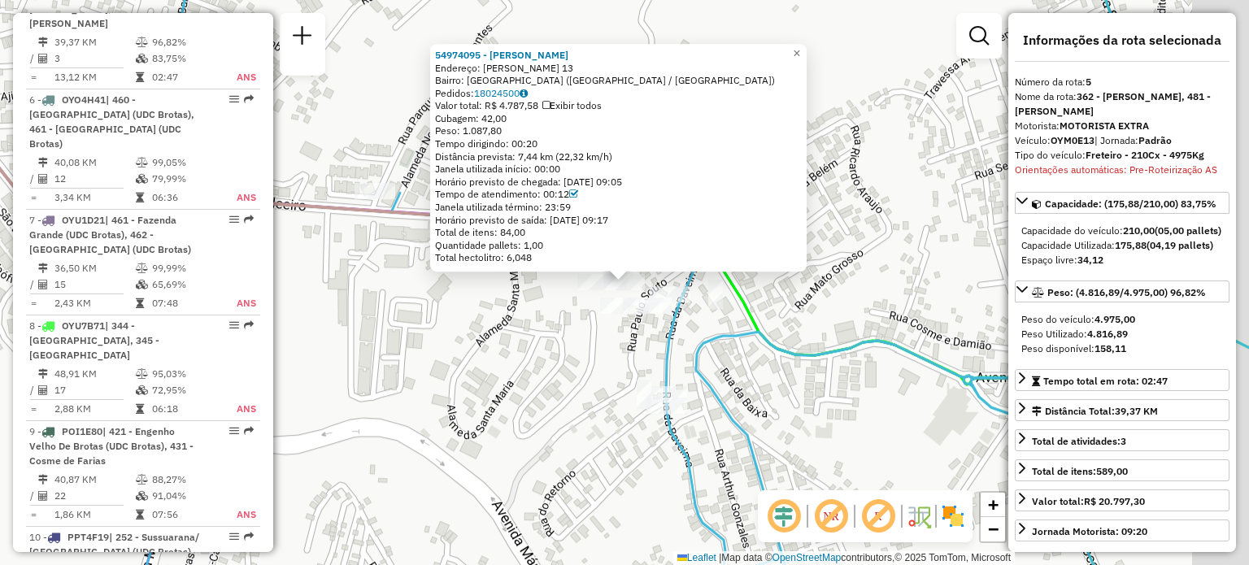
scroll to position [1044, 0]
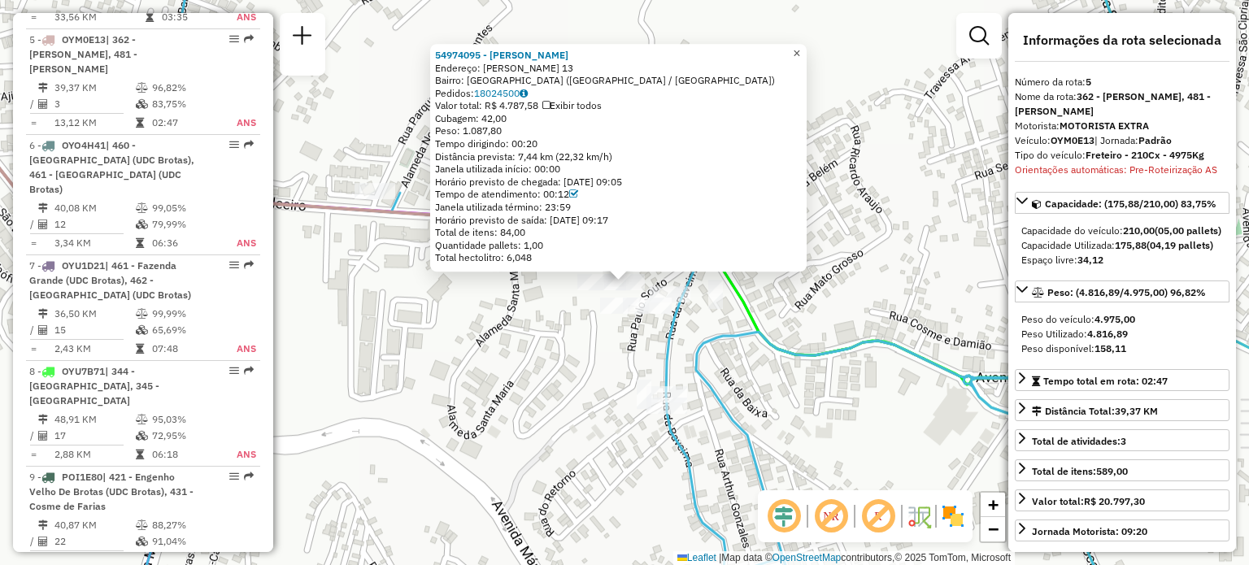
click at [800, 46] on span "×" at bounding box center [796, 53] width 7 height 14
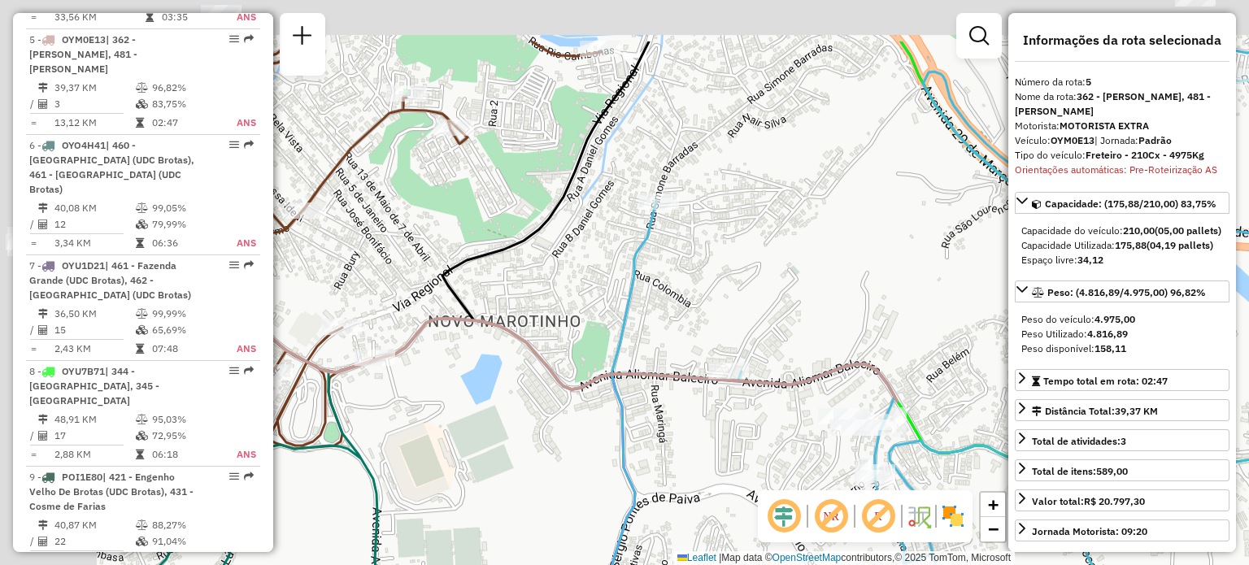
drag, startPoint x: 516, startPoint y: 320, endPoint x: 765, endPoint y: 425, distance: 270.8
click at [765, 425] on div "Janela de atendimento Grade de atendimento Capacidade Transportadoras Veículos …" at bounding box center [624, 282] width 1249 height 565
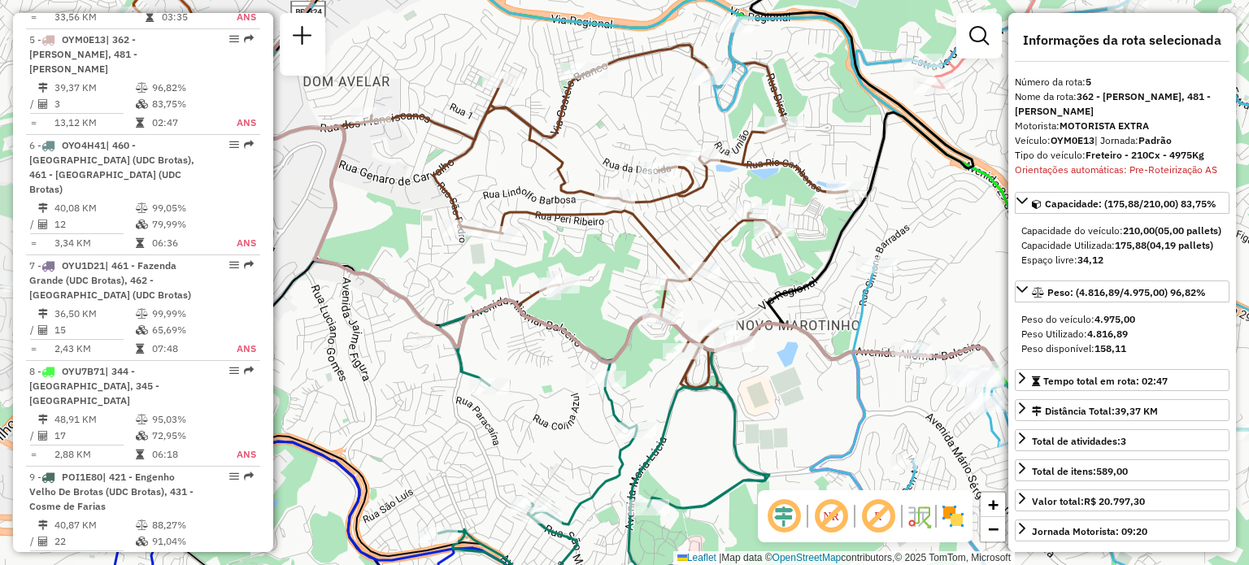
drag, startPoint x: 538, startPoint y: 325, endPoint x: 780, endPoint y: 316, distance: 241.7
click at [780, 316] on div "Janela de atendimento Grade de atendimento Capacidade Transportadoras Veículos …" at bounding box center [624, 282] width 1249 height 565
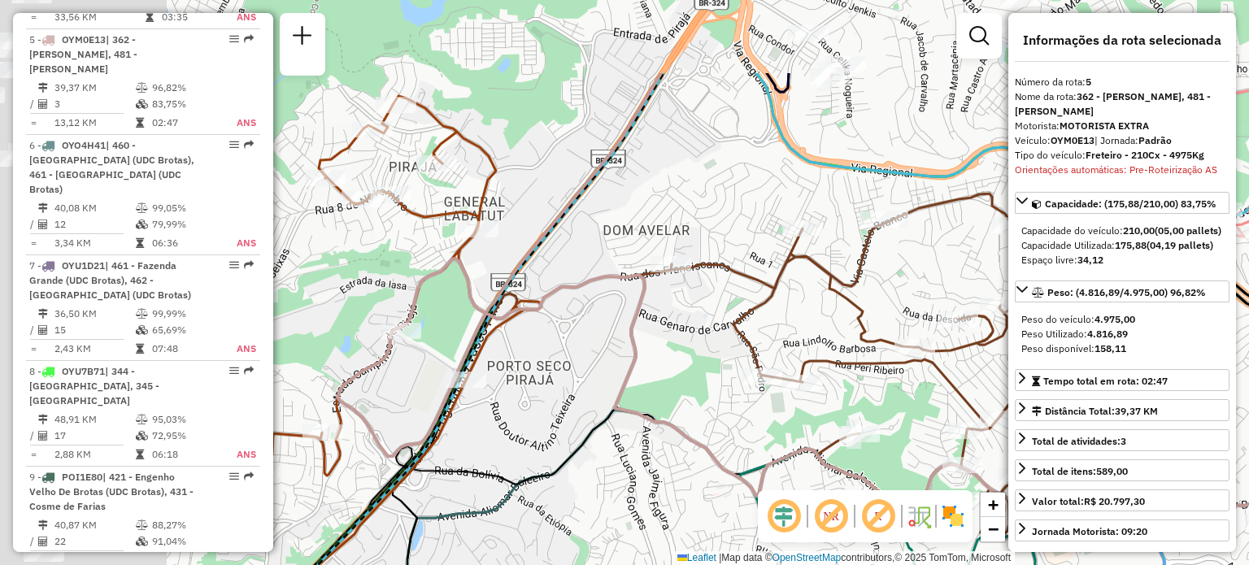
drag, startPoint x: 397, startPoint y: 180, endPoint x: 678, endPoint y: 312, distance: 311.1
click at [678, 312] on div "Janela de atendimento Grade de atendimento Capacidade Transportadoras Veículos …" at bounding box center [624, 282] width 1249 height 565
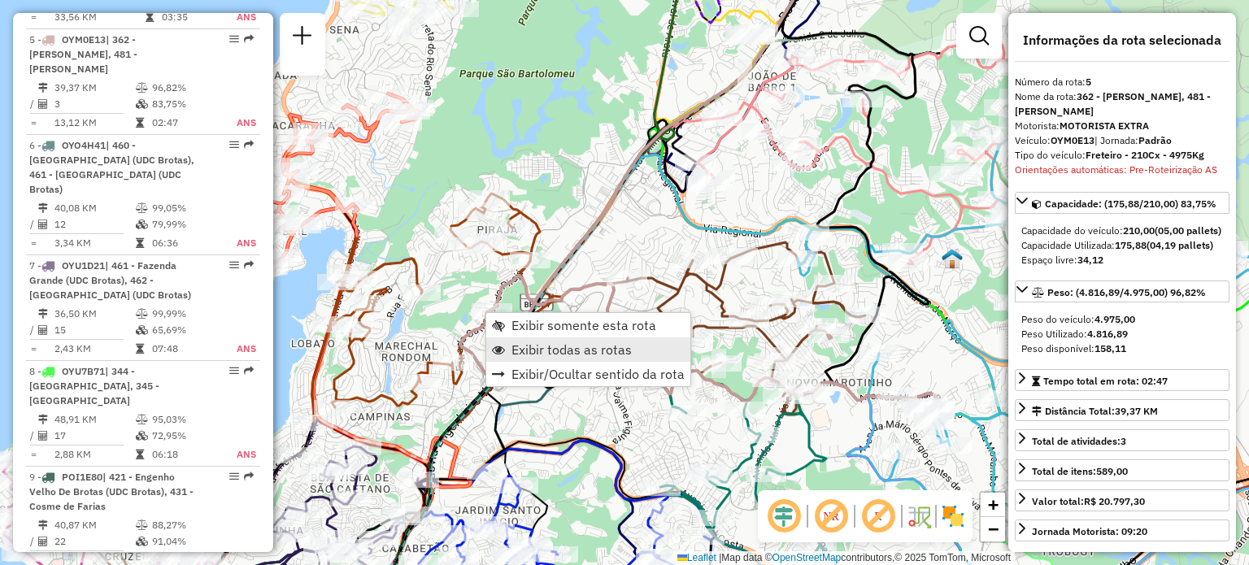
click at [533, 343] on span "Exibir todas as rotas" at bounding box center [572, 349] width 120 height 13
click at [516, 320] on span "Exibir somente esta rota" at bounding box center [587, 326] width 145 height 13
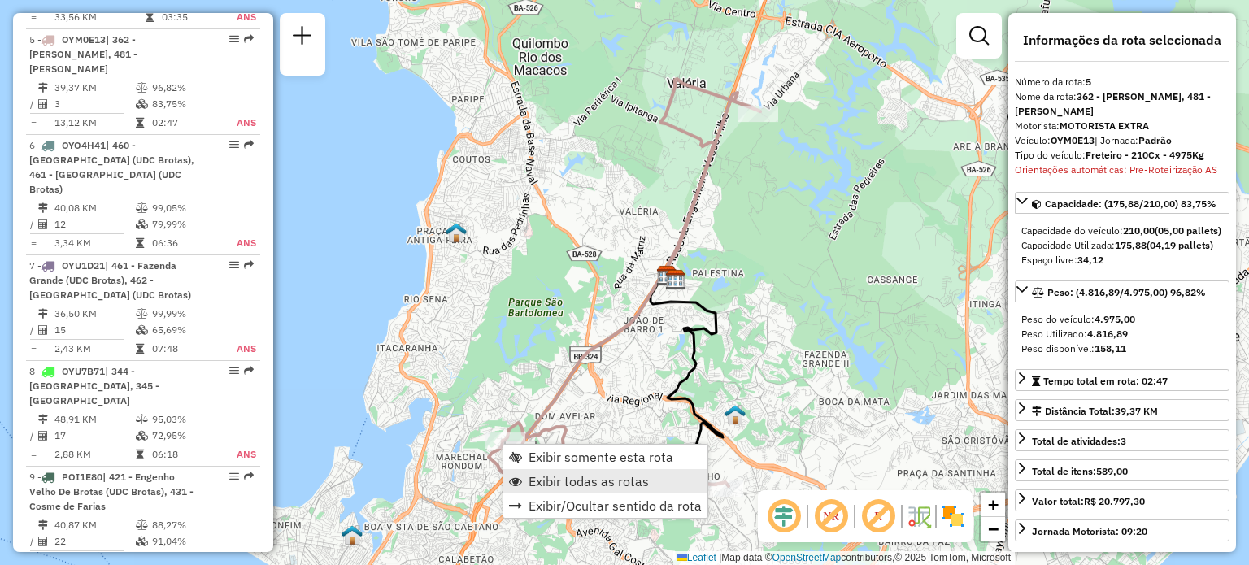
click at [549, 479] on span "Exibir todas as rotas" at bounding box center [589, 481] width 120 height 13
